Goal: Find specific page/section: Find specific page/section

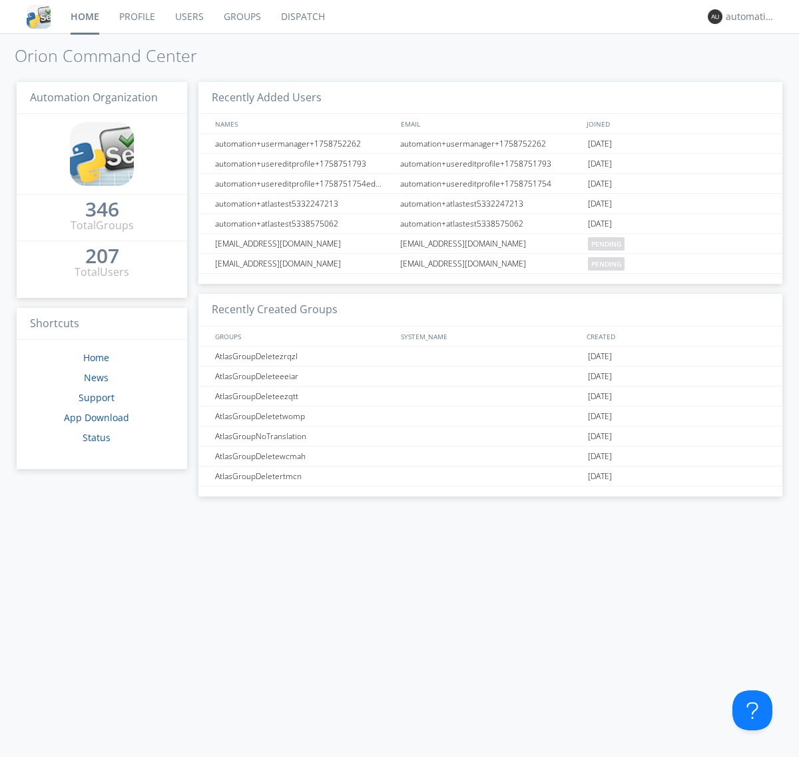
click at [302, 17] on link "Dispatch" at bounding box center [303, 16] width 64 height 33
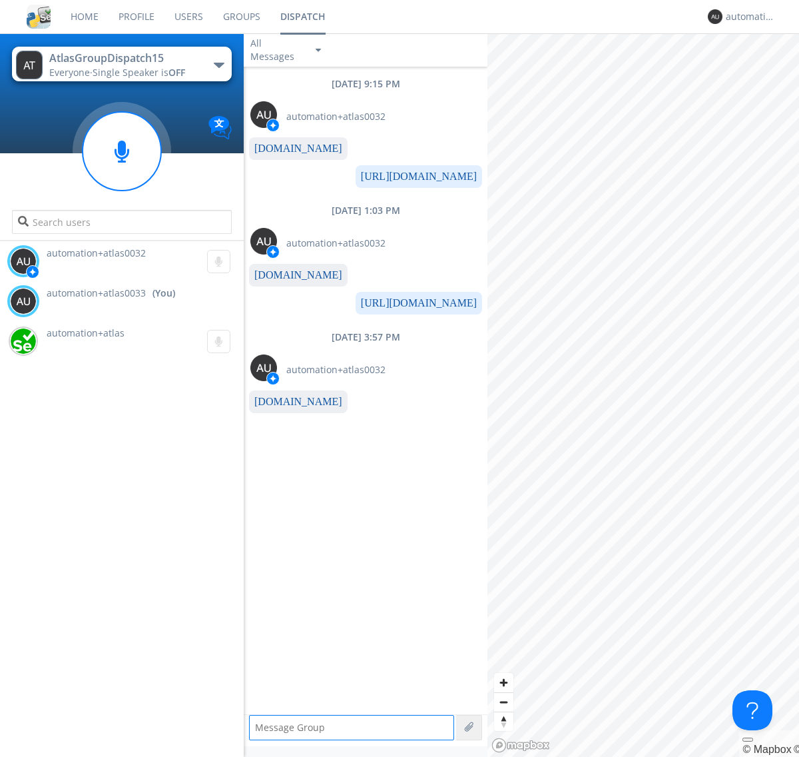
click at [292, 402] on link "[DOMAIN_NAME]" at bounding box center [298, 401] width 88 height 11
type textarea "[URL][DOMAIN_NAME]"
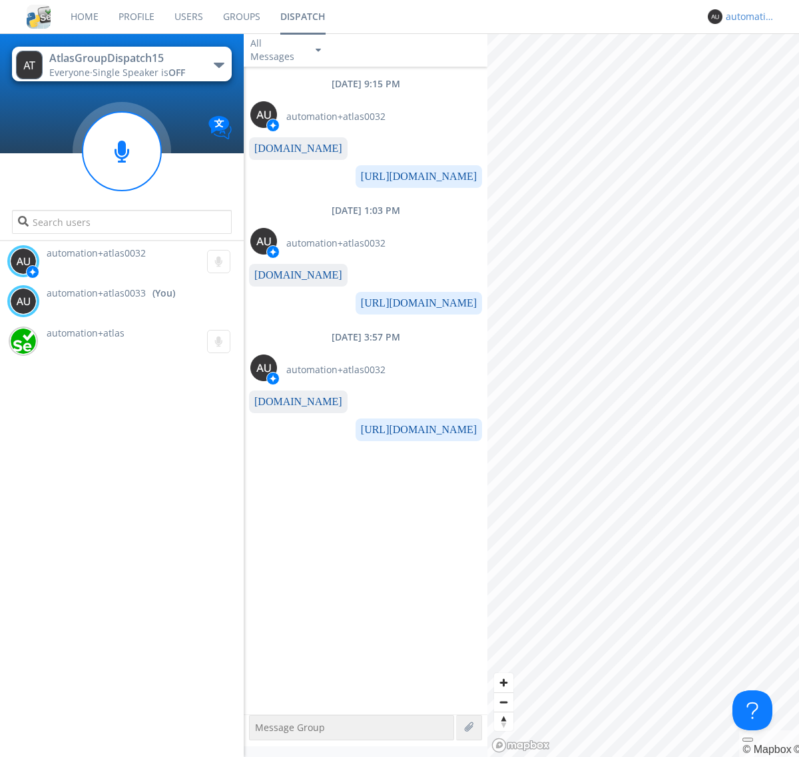
click at [747, 17] on div "automation+atlas0033" at bounding box center [751, 16] width 50 height 13
